Goal: Task Accomplishment & Management: Use online tool/utility

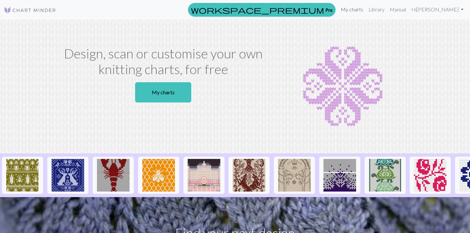
click at [364, 11] on link "My charts" at bounding box center [352, 9] width 28 height 13
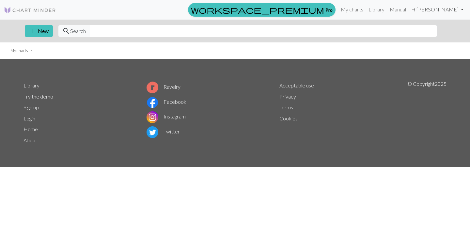
click at [463, 10] on link "Hi [PERSON_NAME]" at bounding box center [437, 9] width 57 height 13
click at [455, 12] on link "Hi [PERSON_NAME]" at bounding box center [437, 9] width 57 height 13
click at [360, 12] on link "My charts" at bounding box center [352, 9] width 28 height 13
click at [34, 32] on span "add" at bounding box center [33, 30] width 8 height 9
click at [38, 11] on img at bounding box center [30, 10] width 52 height 8
